Goal: Transaction & Acquisition: Purchase product/service

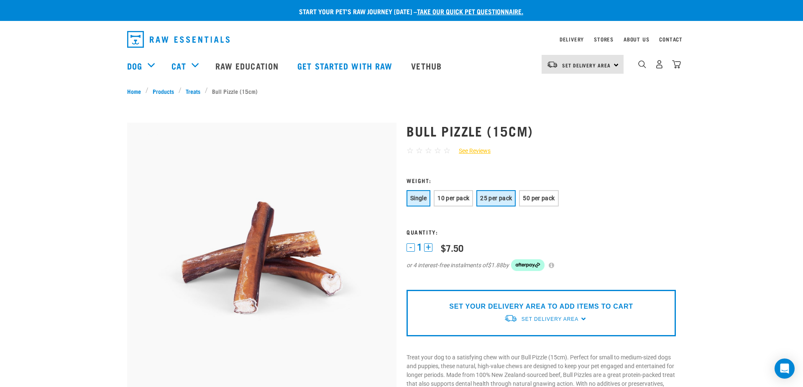
click at [489, 200] on span "25 per pack" at bounding box center [496, 198] width 32 height 7
click at [533, 196] on span "50 per pack" at bounding box center [539, 198] width 32 height 7
click at [461, 203] on button "10 per pack" at bounding box center [453, 198] width 39 height 16
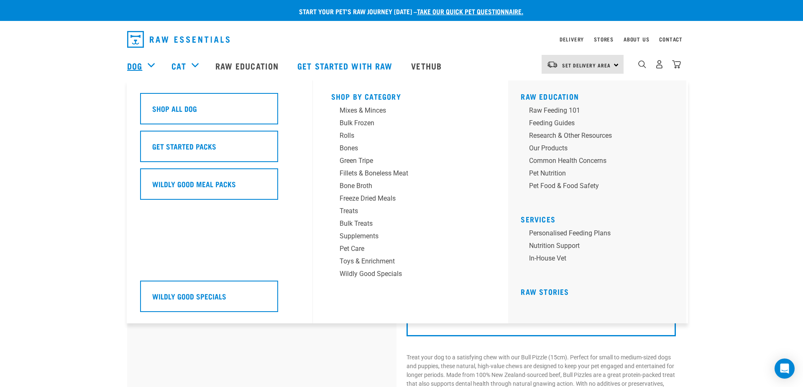
click at [142, 66] on link "Dog" at bounding box center [134, 65] width 15 height 13
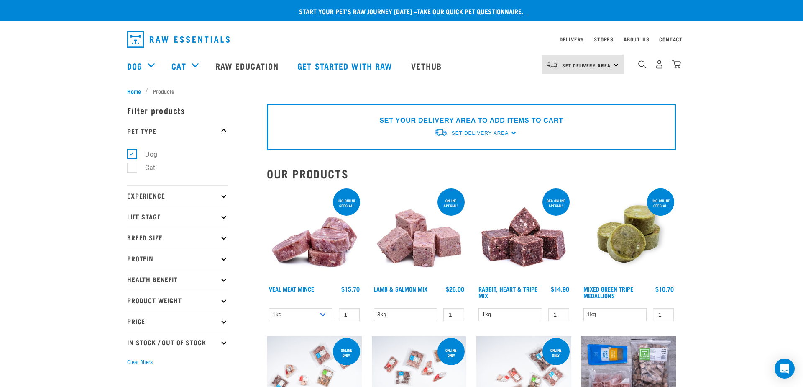
click at [639, 223] on img at bounding box center [629, 234] width 95 height 95
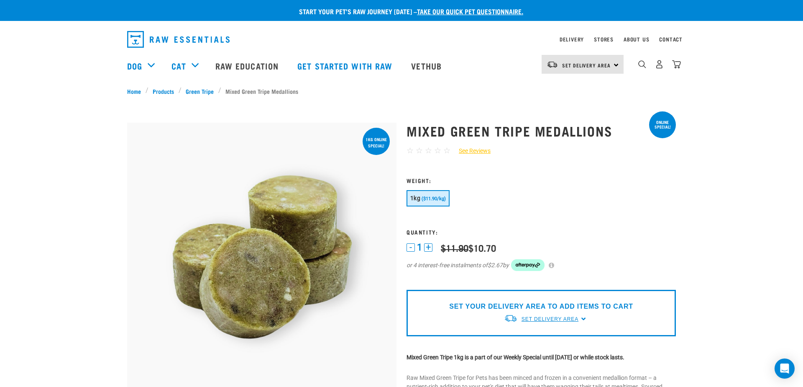
click at [536, 321] on span "Set Delivery Area" at bounding box center [550, 319] width 57 height 6
click at [535, 340] on link "[GEOGRAPHIC_DATA]" at bounding box center [545, 338] width 83 height 14
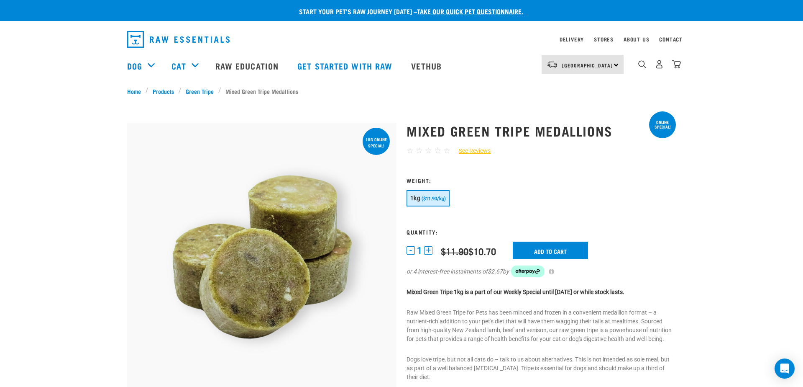
click at [430, 248] on button "+" at bounding box center [428, 250] width 8 height 8
click at [549, 247] on input "Add to cart" at bounding box center [550, 250] width 75 height 18
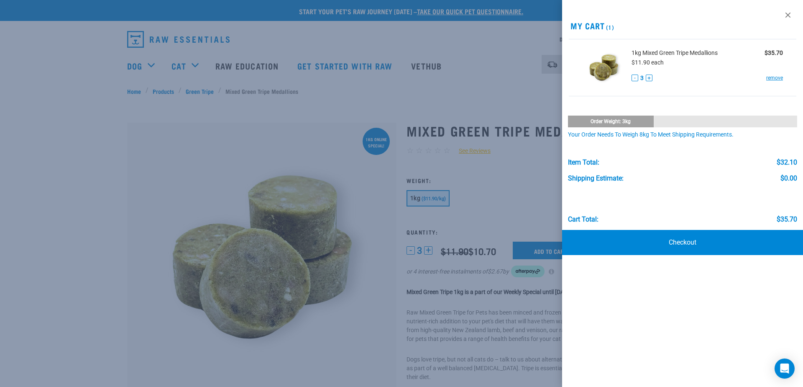
click at [349, 337] on div at bounding box center [401, 193] width 803 height 387
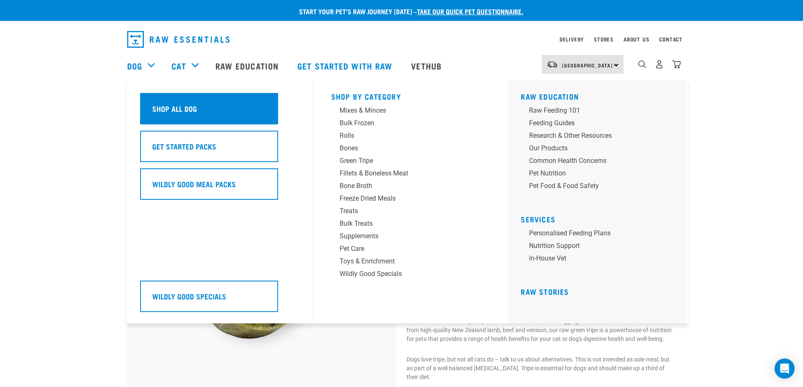
click at [149, 113] on div "Shop All Dog" at bounding box center [209, 108] width 138 height 31
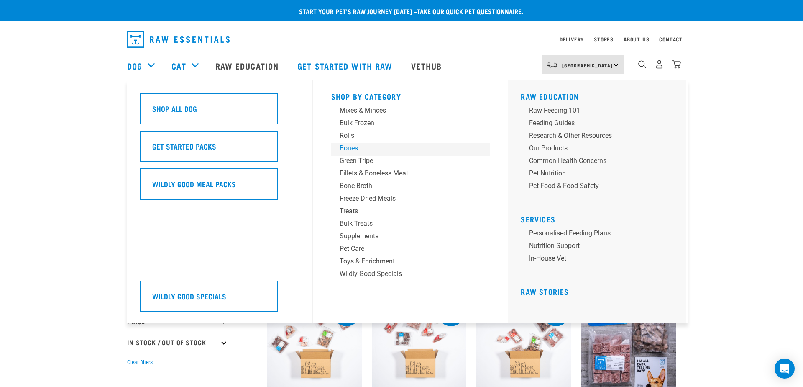
click at [358, 148] on div "Bones" at bounding box center [405, 148] width 131 height 10
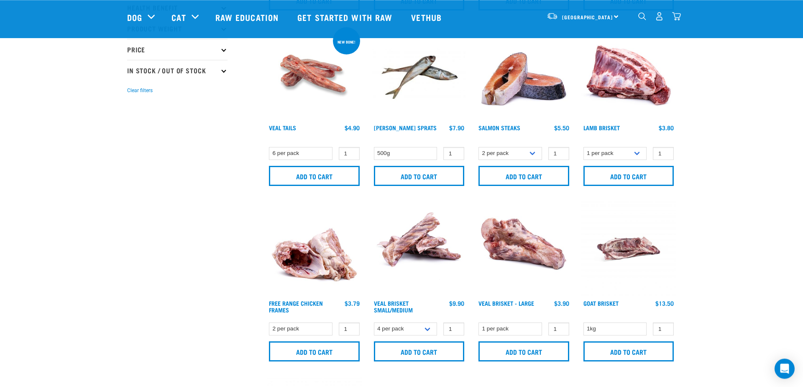
scroll to position [212, 0]
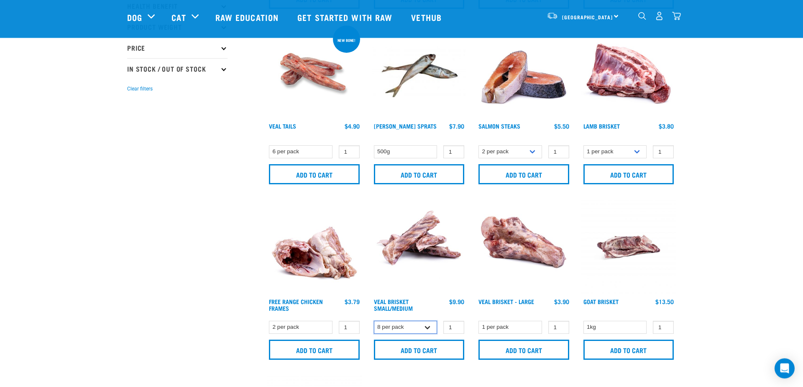
click option "8 per pack" at bounding box center [0, 0] width 0 height 0
click at [374, 321] on select "4 per pack 8 per pack" at bounding box center [406, 327] width 64 height 13
click option "4 per pack" at bounding box center [0, 0] width 0 height 0
click at [374, 321] on select "4 per pack 8 per pack" at bounding box center [406, 327] width 64 height 13
select select "447645"
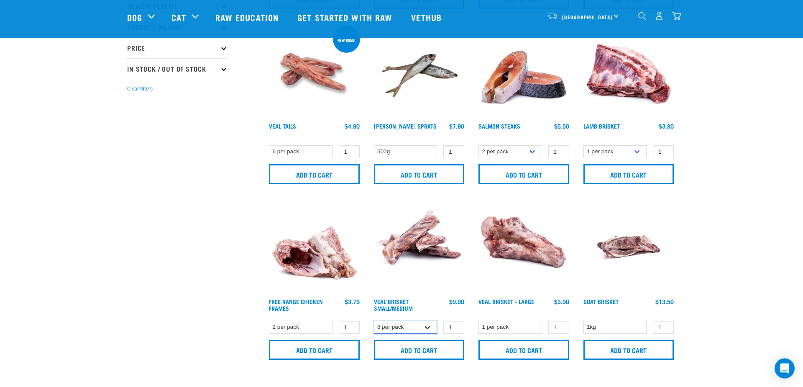
click option "8 per pack" at bounding box center [0, 0] width 0 height 0
click at [457, 325] on input "2" at bounding box center [454, 327] width 21 height 13
type input "3"
click at [457, 325] on input "3" at bounding box center [454, 327] width 21 height 13
click at [422, 345] on input "Add to cart" at bounding box center [419, 349] width 91 height 20
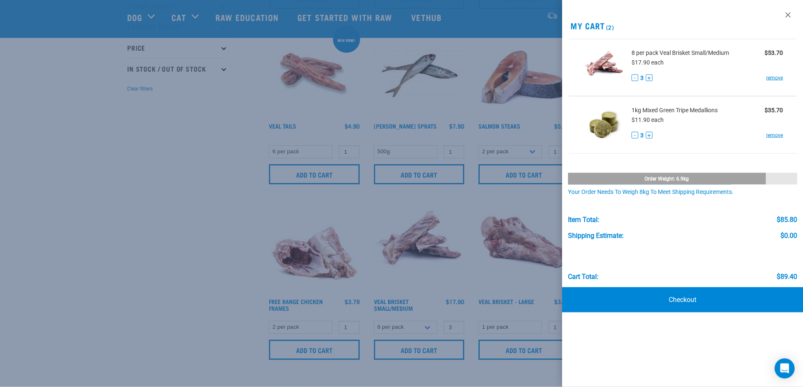
click at [175, 275] on div at bounding box center [401, 193] width 803 height 387
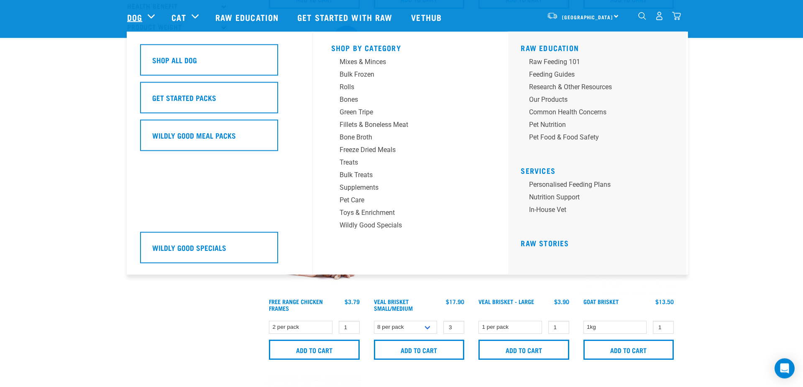
click at [132, 18] on link "Dog" at bounding box center [134, 17] width 15 height 13
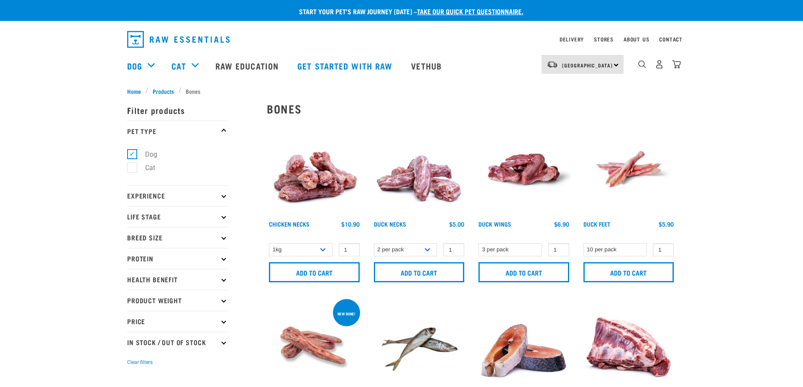
scroll to position [212, 0]
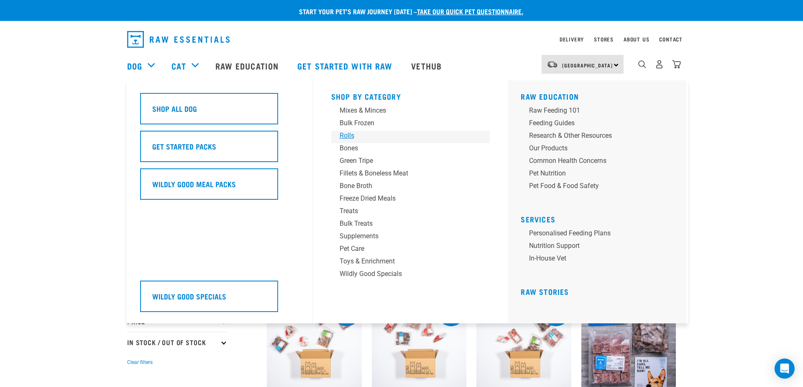
click at [347, 134] on div "Rolls" at bounding box center [405, 136] width 131 height 10
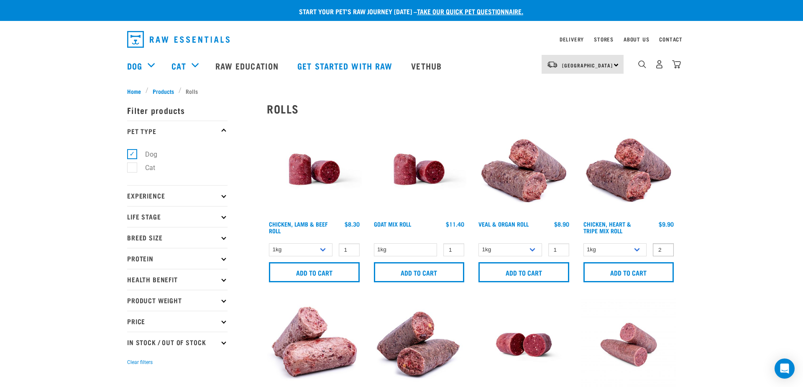
click at [664, 247] on input "2" at bounding box center [663, 249] width 21 height 13
click at [664, 247] on input "3" at bounding box center [663, 249] width 21 height 13
type input "4"
click at [664, 247] on input "4" at bounding box center [663, 249] width 21 height 13
click at [626, 275] on input "Add to cart" at bounding box center [629, 272] width 91 height 20
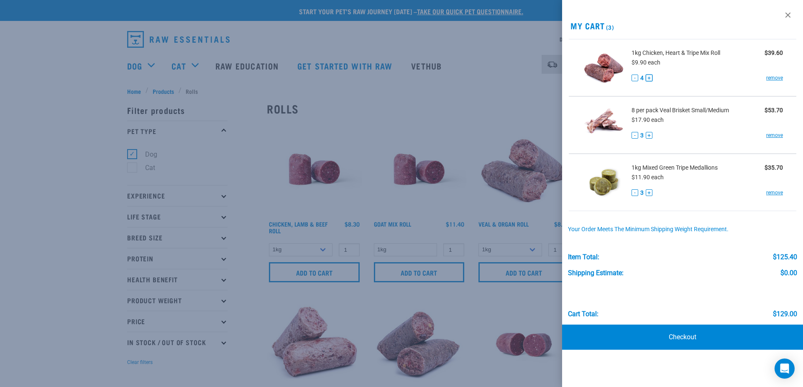
click at [649, 77] on button "+" at bounding box center [649, 77] width 7 height 7
click at [636, 190] on button "-" at bounding box center [635, 192] width 7 height 7
click at [636, 195] on button "-" at bounding box center [635, 192] width 7 height 7
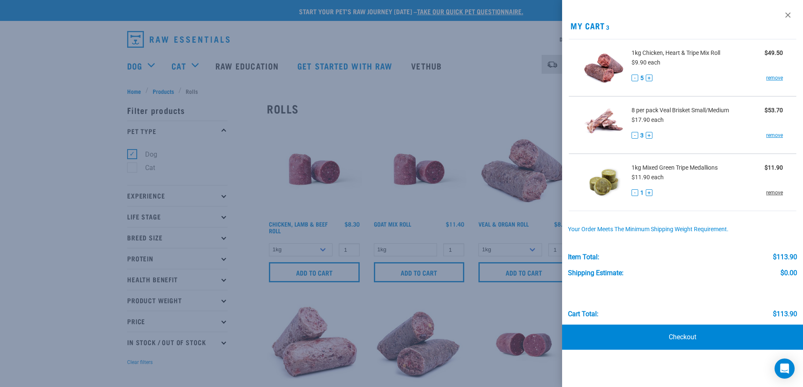
click at [774, 195] on link "remove" at bounding box center [775, 193] width 17 height 8
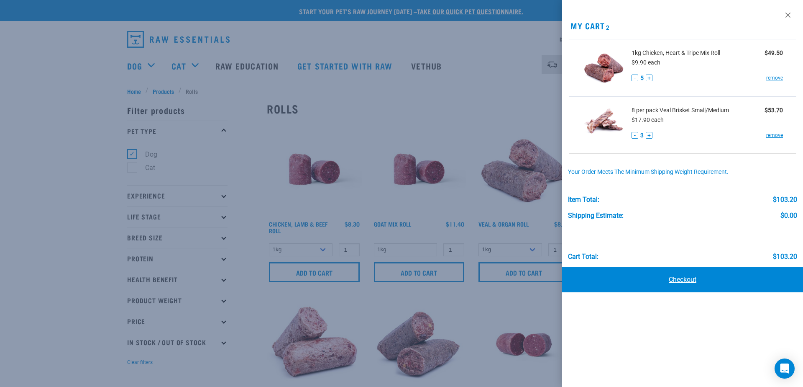
click at [680, 279] on link "Checkout" at bounding box center [682, 279] width 241 height 25
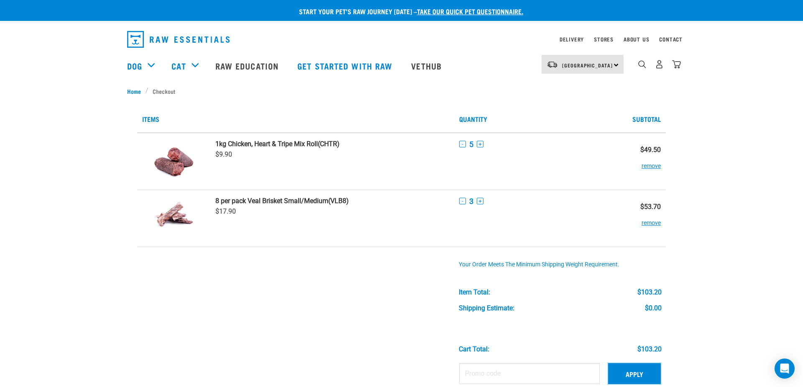
click at [636, 374] on button "Apply" at bounding box center [634, 373] width 53 height 21
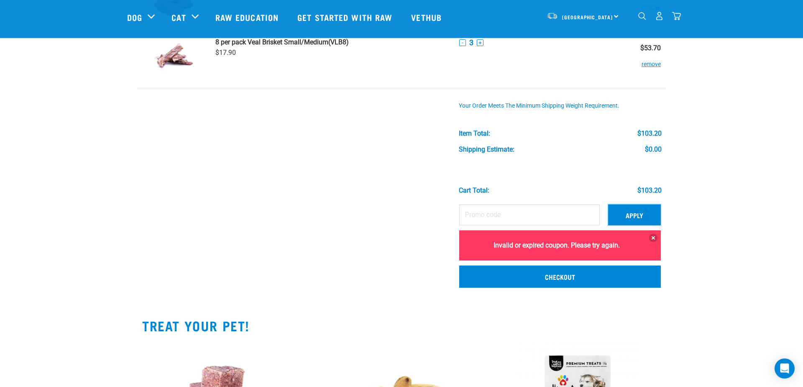
scroll to position [103, 0]
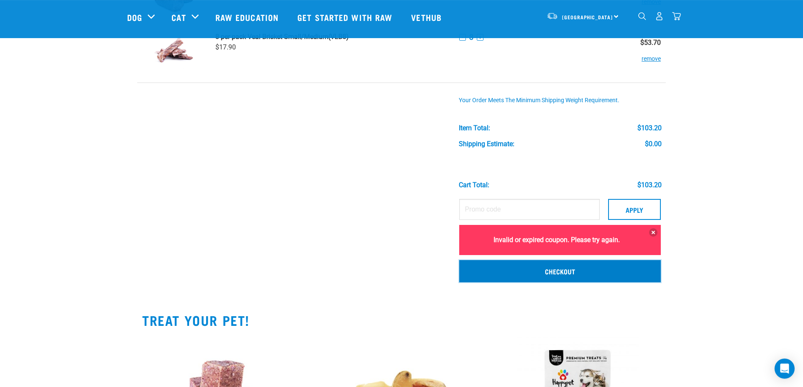
click at [566, 272] on link "Checkout" at bounding box center [560, 271] width 202 height 22
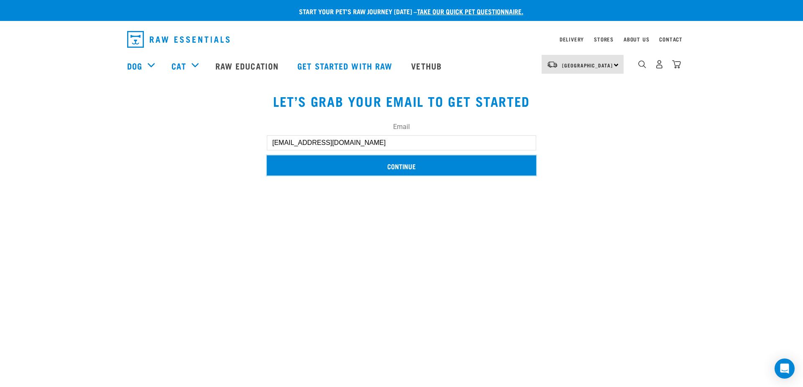
click at [401, 168] on input "Continue" at bounding box center [401, 165] width 269 height 20
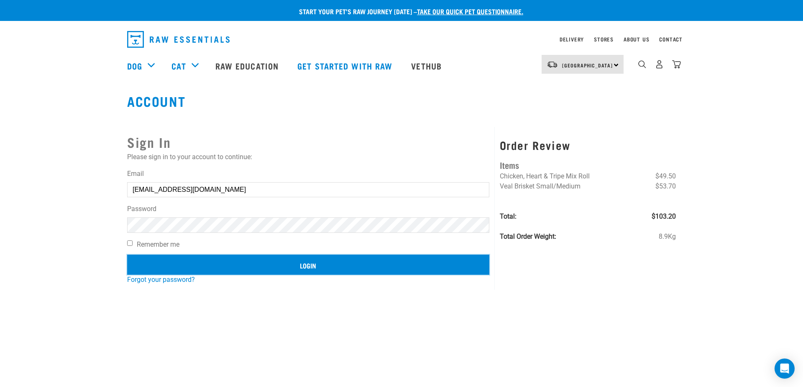
click at [308, 264] on input "Login" at bounding box center [308, 264] width 362 height 20
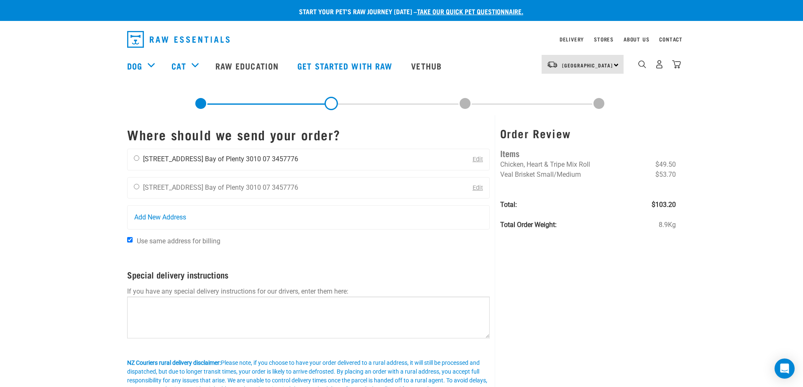
drag, startPoint x: 138, startPoint y: 153, endPoint x: 141, endPoint y: 159, distance: 6.4
click at [139, 154] on div "Stefan Palmer 1 Courtenay Place Bay of Plenty 3010 07 3457776" at bounding box center [216, 159] width 177 height 21
click at [136, 158] on input "radio" at bounding box center [136, 157] width 5 height 5
radio input "true"
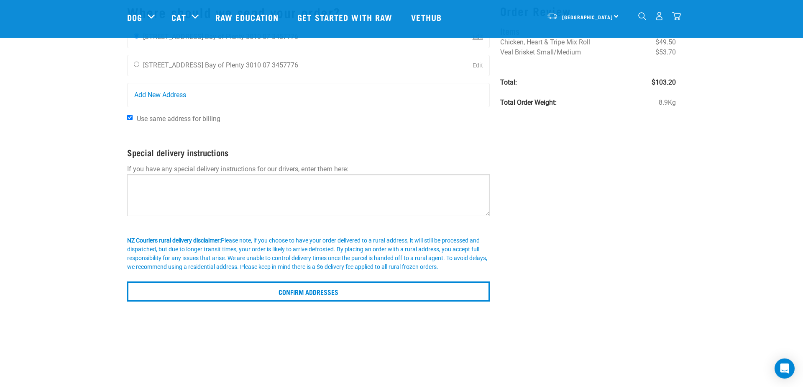
scroll to position [64, 0]
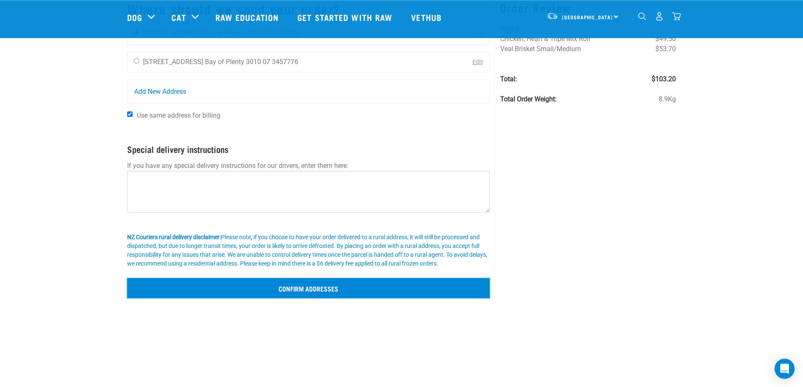
click at [279, 289] on input "Confirm addresses" at bounding box center [308, 288] width 363 height 20
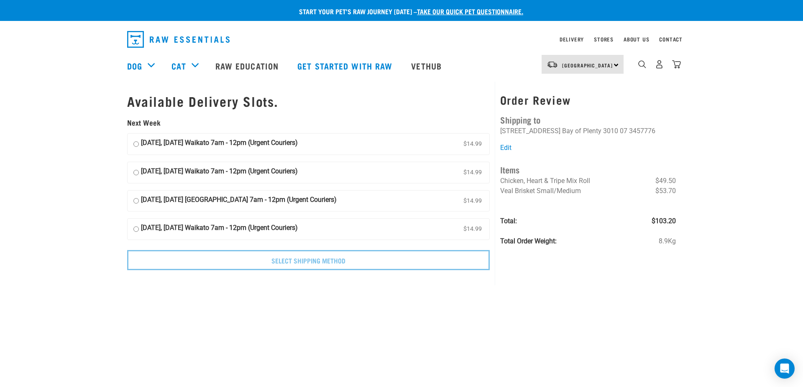
click at [139, 172] on input "[DATE], [DATE] Waikato 7am - 12pm (Urgent Couriers) $14.99" at bounding box center [135, 172] width 5 height 13
radio input "true"
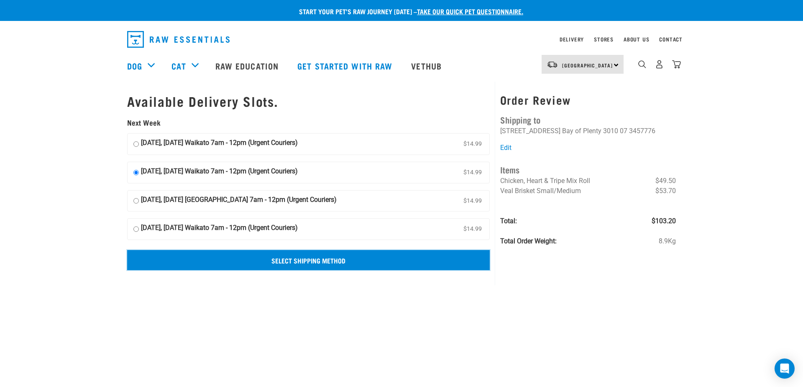
click at [357, 262] on input "Select Shipping Method" at bounding box center [308, 260] width 363 height 20
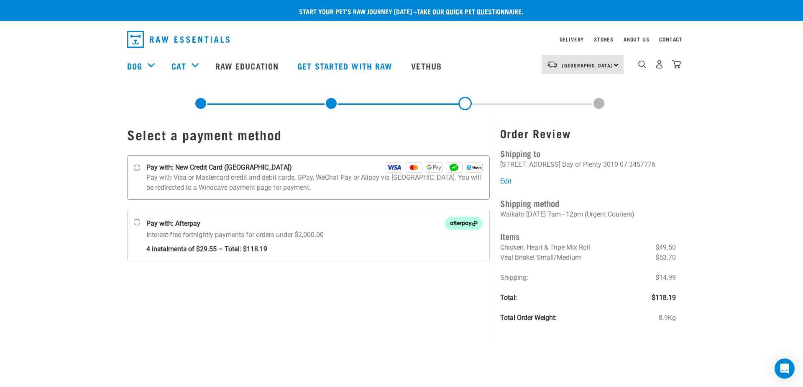
click at [136, 167] on input "Pay with: New Credit Card ([GEOGRAPHIC_DATA])" at bounding box center [137, 167] width 7 height 7
radio input "true"
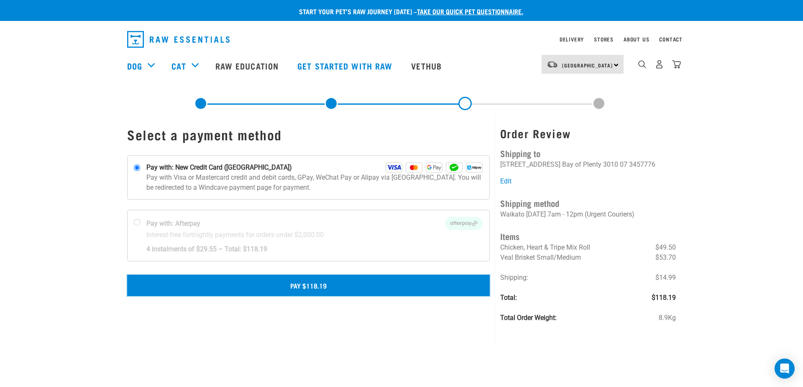
click at [307, 284] on button "Pay $118.19" at bounding box center [308, 285] width 363 height 21
